Goal: Transaction & Acquisition: Book appointment/travel/reservation

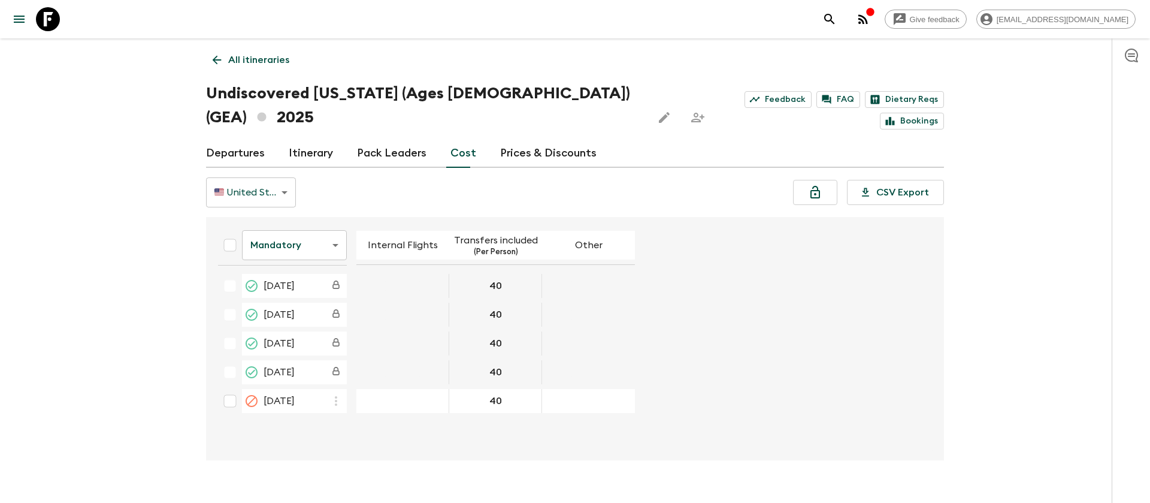
click at [51, 16] on icon at bounding box center [48, 19] width 24 height 24
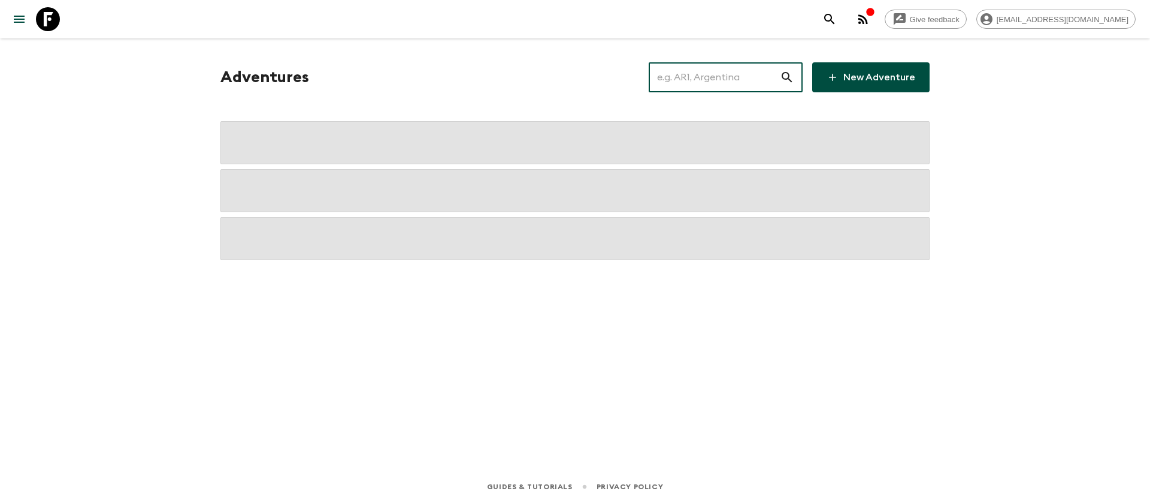
click at [758, 81] on input "text" at bounding box center [714, 78] width 131 height 34
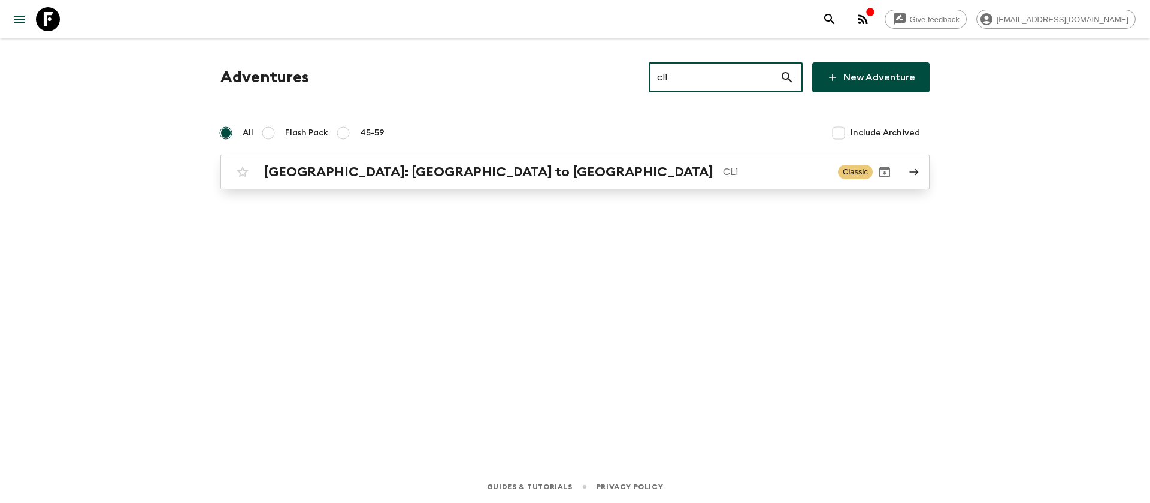
type input "cl1"
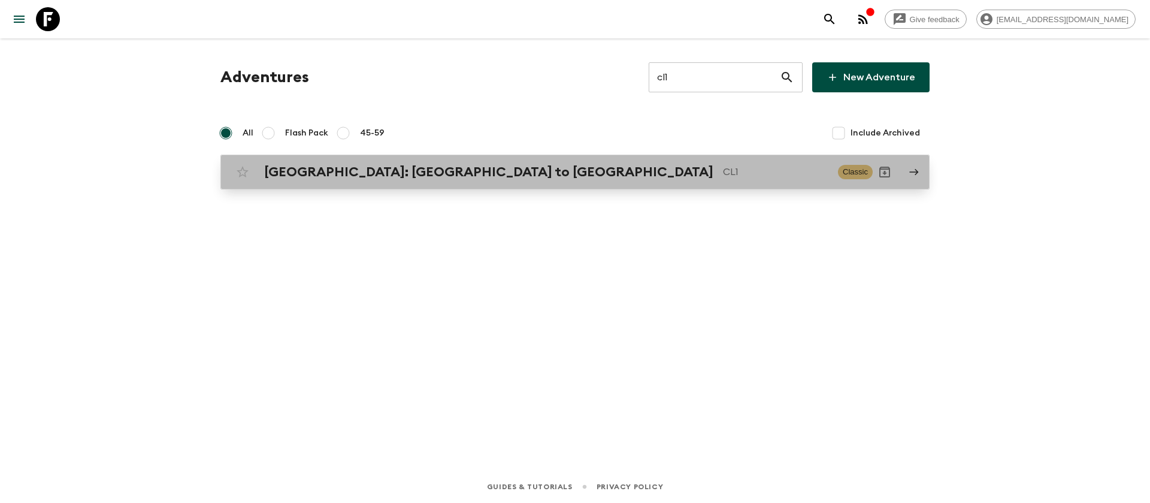
click at [413, 182] on div "[GEOGRAPHIC_DATA]: [GEOGRAPHIC_DATA] to Patagonia CL1 Classic" at bounding box center [552, 172] width 642 height 24
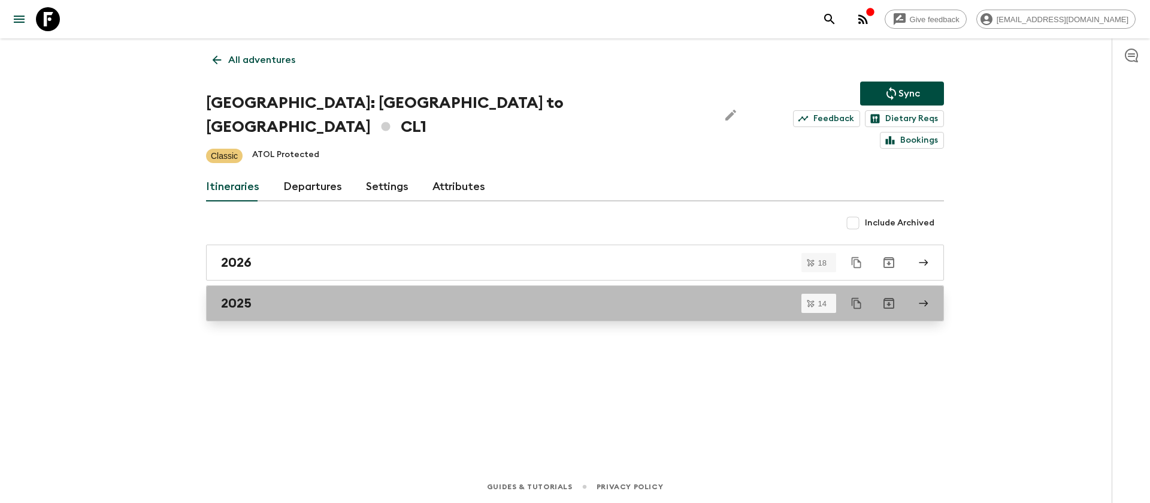
click at [246, 295] on h2 "2025" at bounding box center [236, 303] width 31 height 16
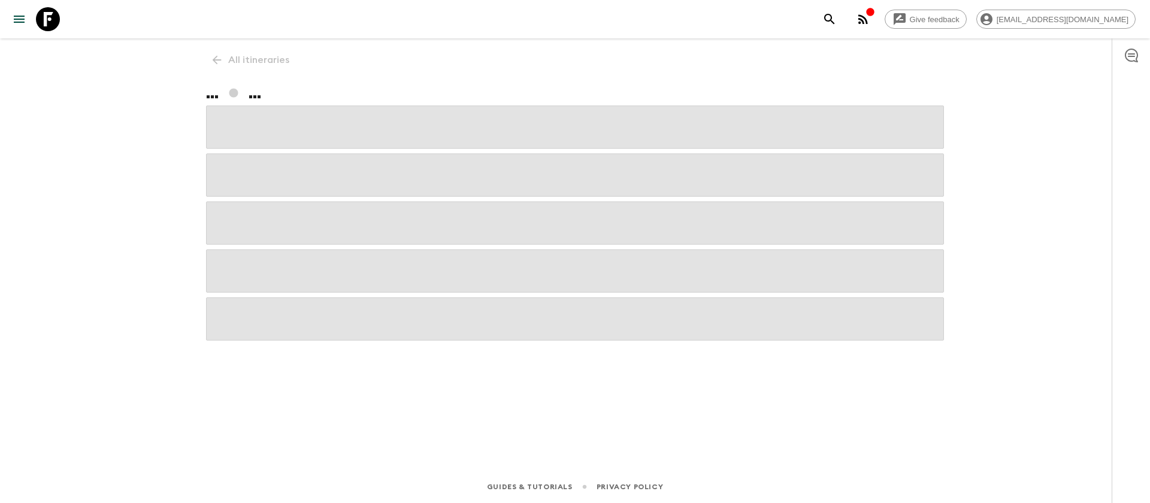
click at [43, 199] on div "Give feedback [EMAIL_ADDRESS][DOMAIN_NAME] All itineraries ... ... Guides & Tut…" at bounding box center [575, 251] width 1150 height 503
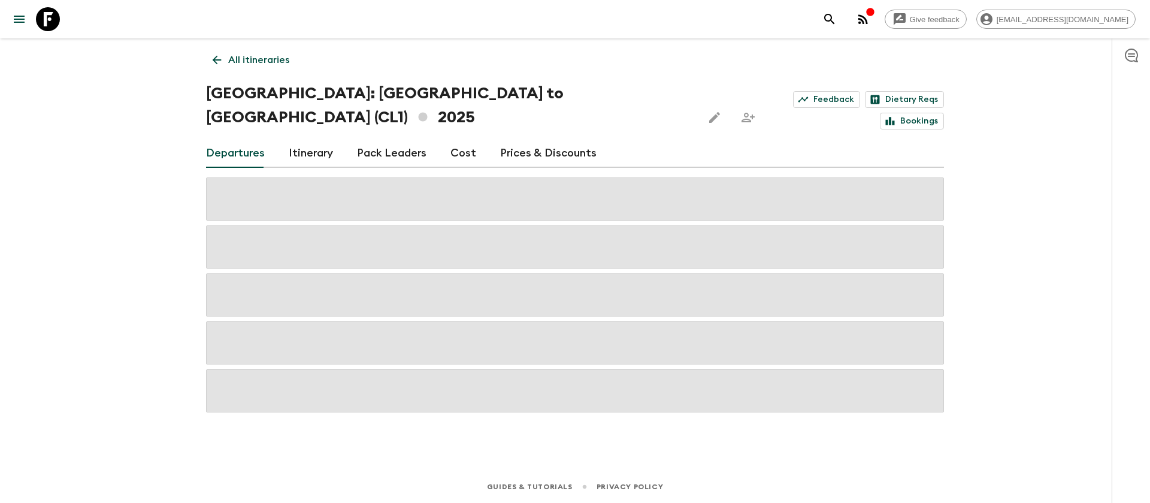
click at [132, 149] on div "Give feedback [EMAIL_ADDRESS][DOMAIN_NAME] All itineraries [GEOGRAPHIC_DATA]: […" at bounding box center [575, 251] width 1150 height 503
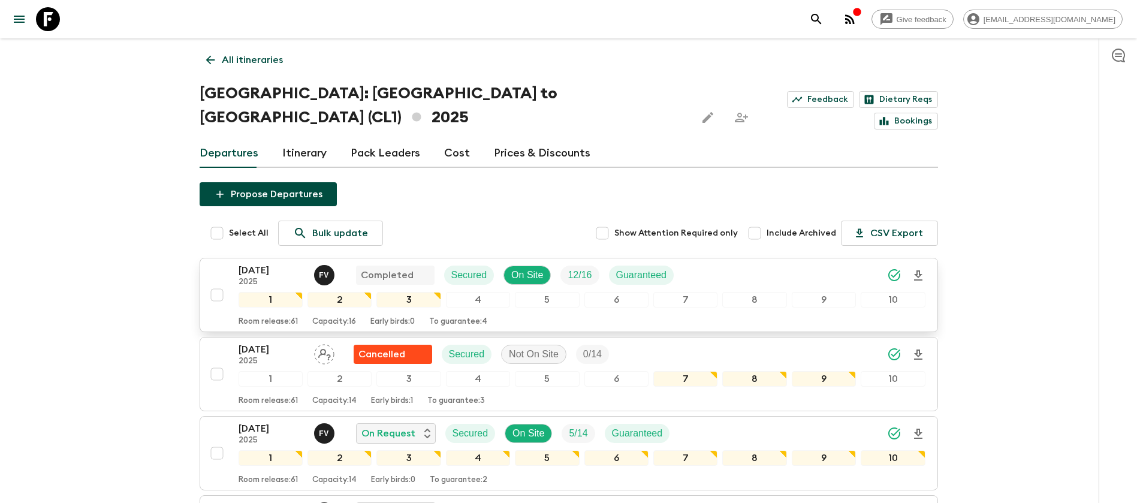
scroll to position [180, 0]
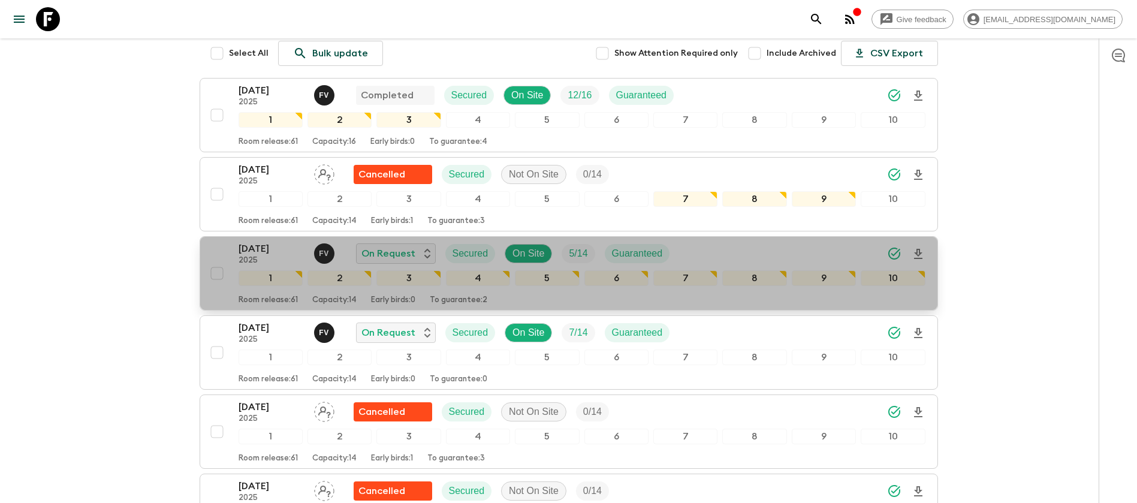
click at [283, 241] on p "[DATE]" at bounding box center [271, 248] width 66 height 14
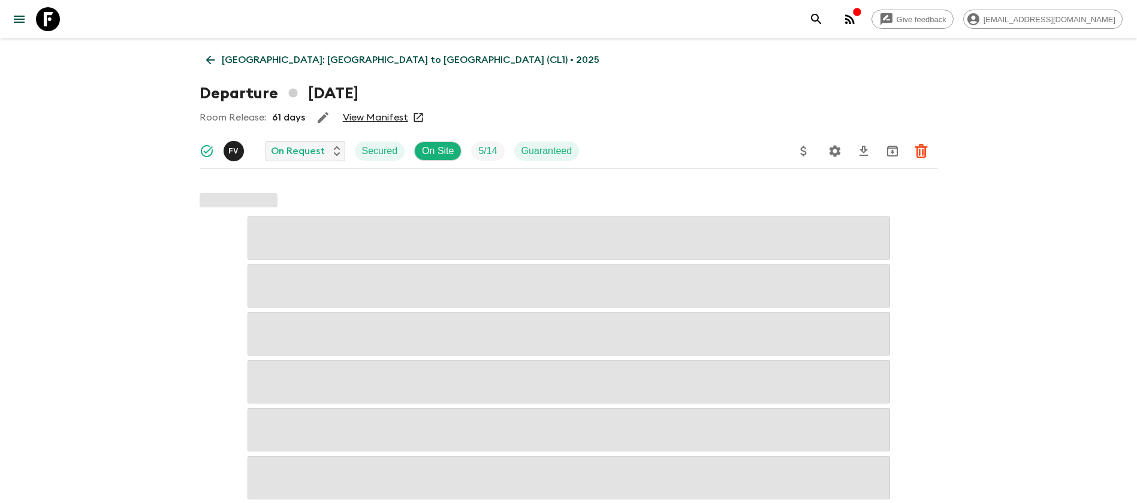
click at [382, 116] on link "View Manifest" at bounding box center [375, 117] width 65 height 12
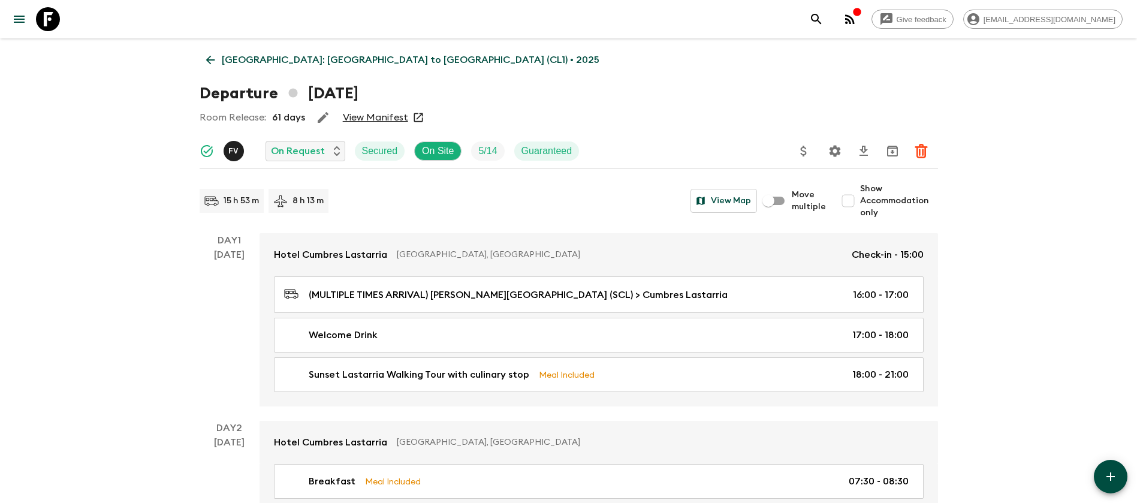
click at [208, 60] on icon at bounding box center [209, 60] width 9 height 9
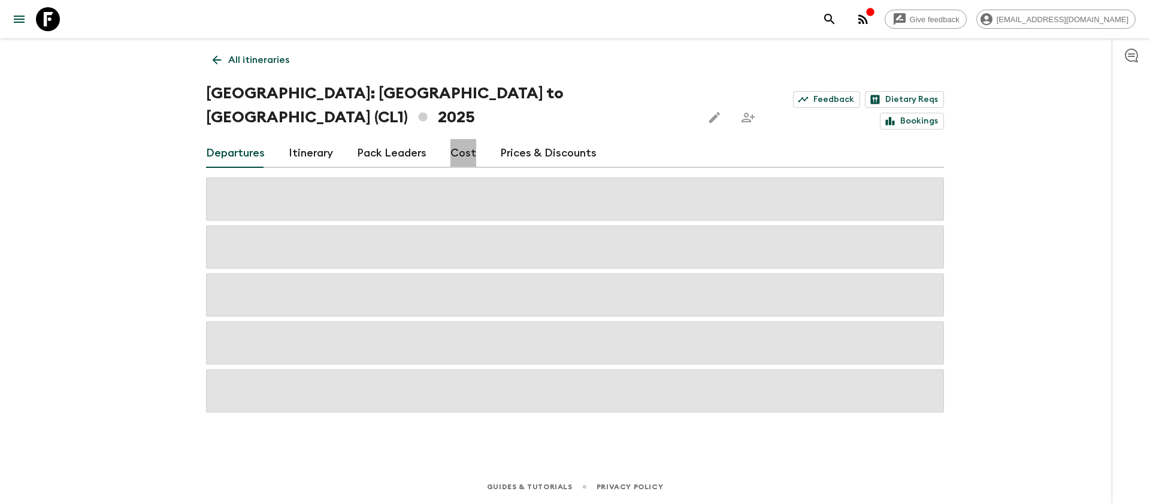
click at [461, 139] on link "Cost" at bounding box center [464, 153] width 26 height 29
